Goal: Find specific page/section: Find specific page/section

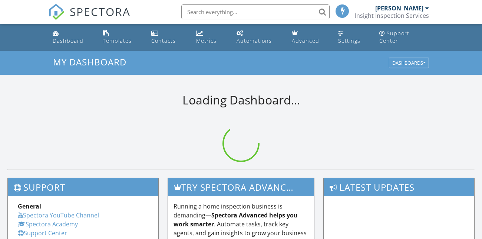
click at [244, 13] on input "text" at bounding box center [255, 11] width 148 height 15
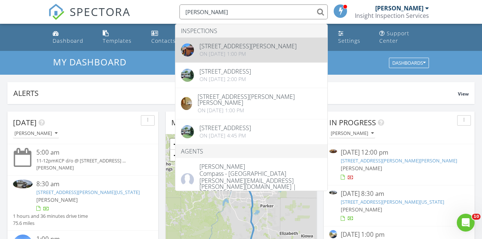
type input "carrasco"
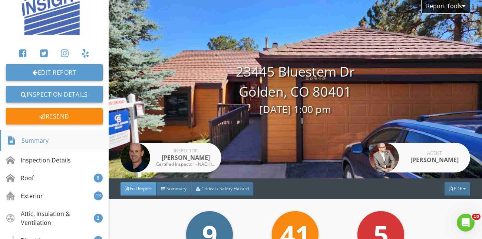
scroll to position [42, 0]
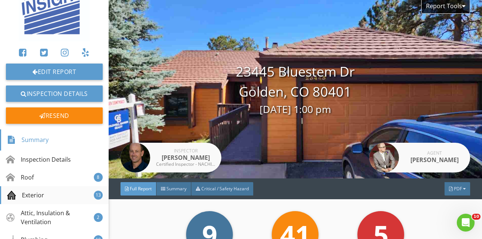
click at [49, 196] on div "Exterior 13" at bounding box center [54, 195] width 109 height 18
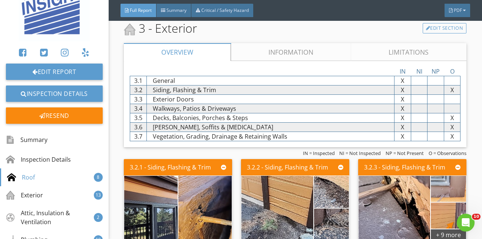
scroll to position [1053, 0]
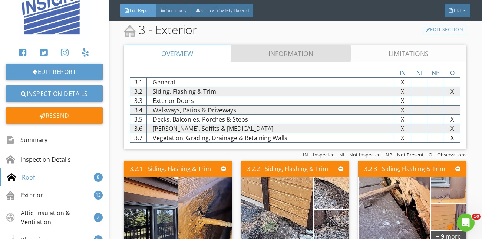
click at [295, 58] on link "Information" at bounding box center [291, 54] width 120 height 18
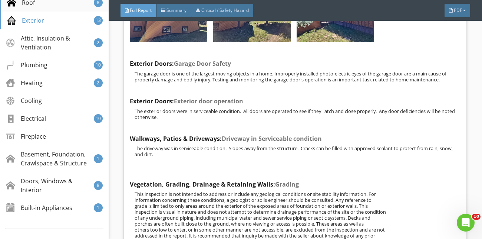
scroll to position [223, 0]
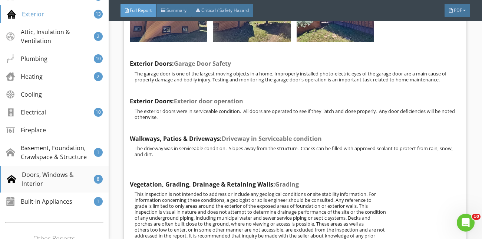
click at [39, 178] on div "Doors, Windows & Interior" at bounding box center [50, 179] width 87 height 18
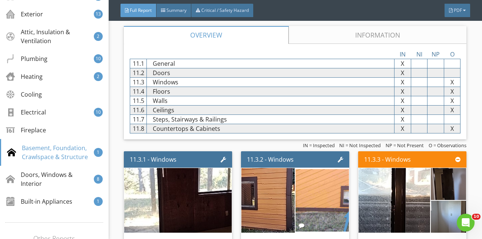
scroll to position [5893, 0]
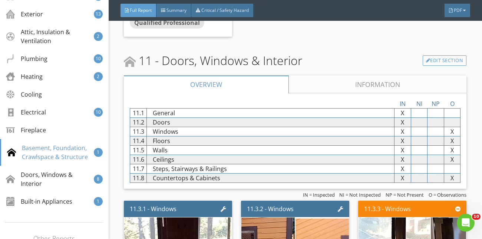
click at [381, 82] on link "Information" at bounding box center [378, 84] width 178 height 18
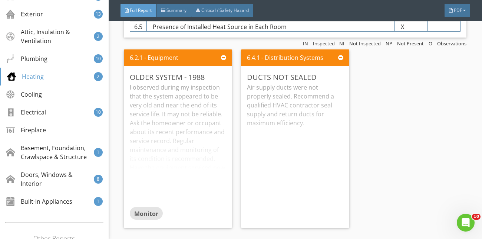
scroll to position [4198, 0]
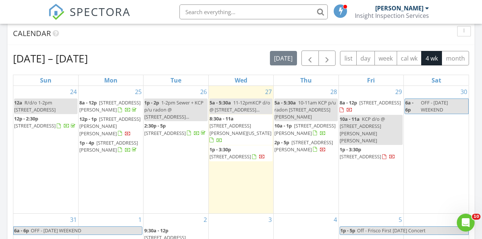
scroll to position [312, 0]
